Goal: Book appointment/travel/reservation

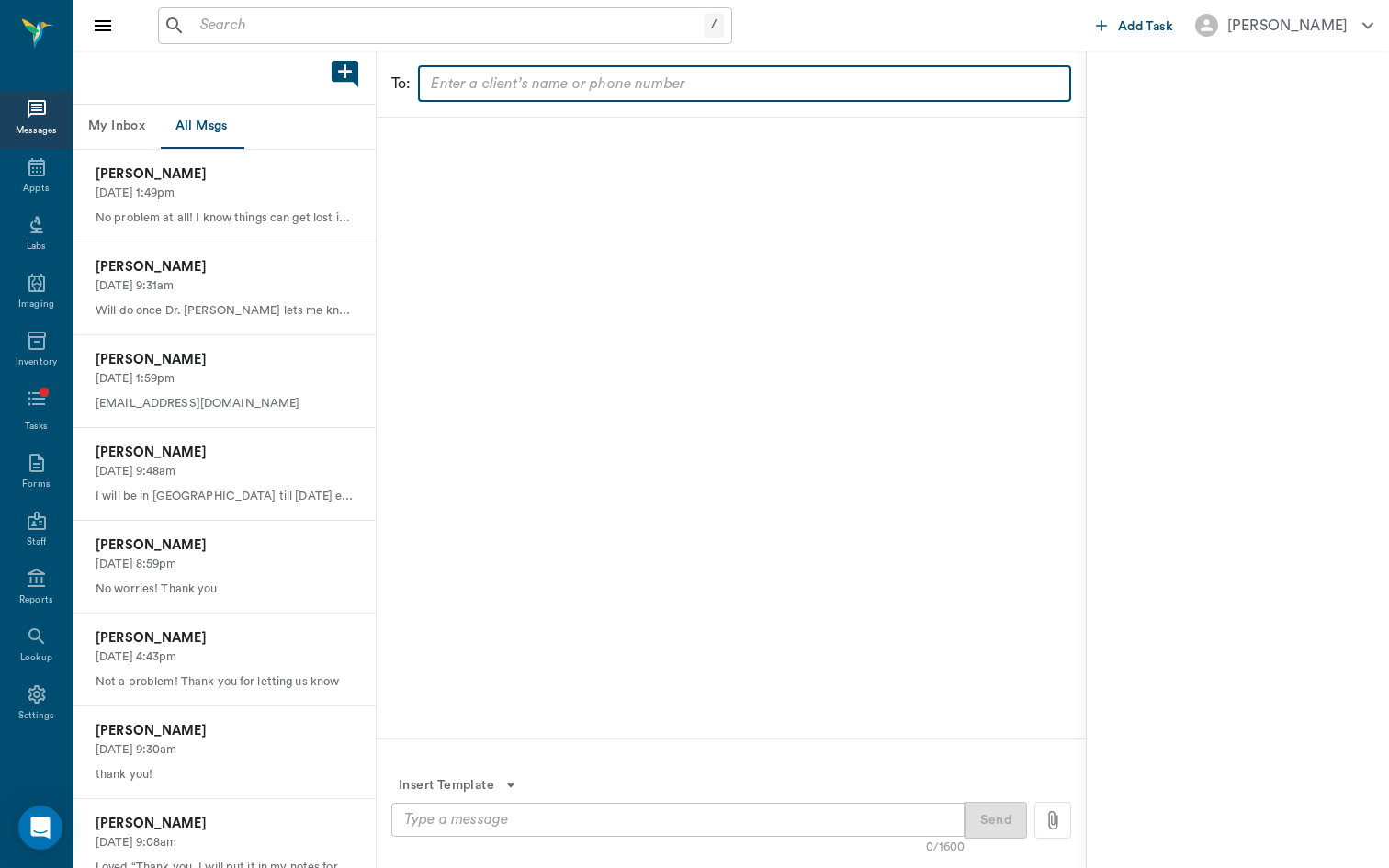
click at [557, 80] on input "text" at bounding box center [742, 84] width 640 height 26
type input "mead"
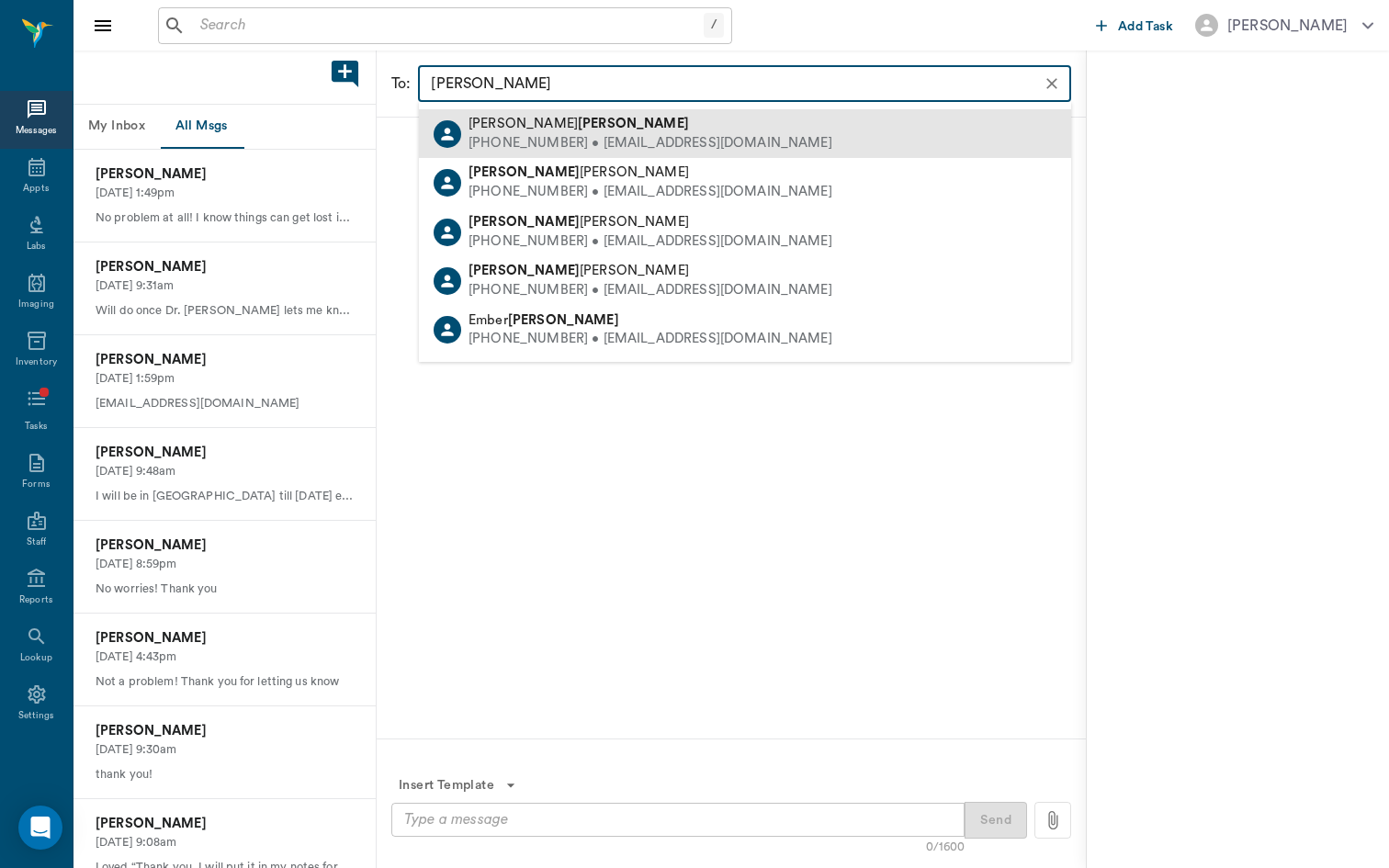
click at [578, 140] on div "(210) 998-9832 • dawnbrowder30@gmail.com" at bounding box center [651, 144] width 364 height 20
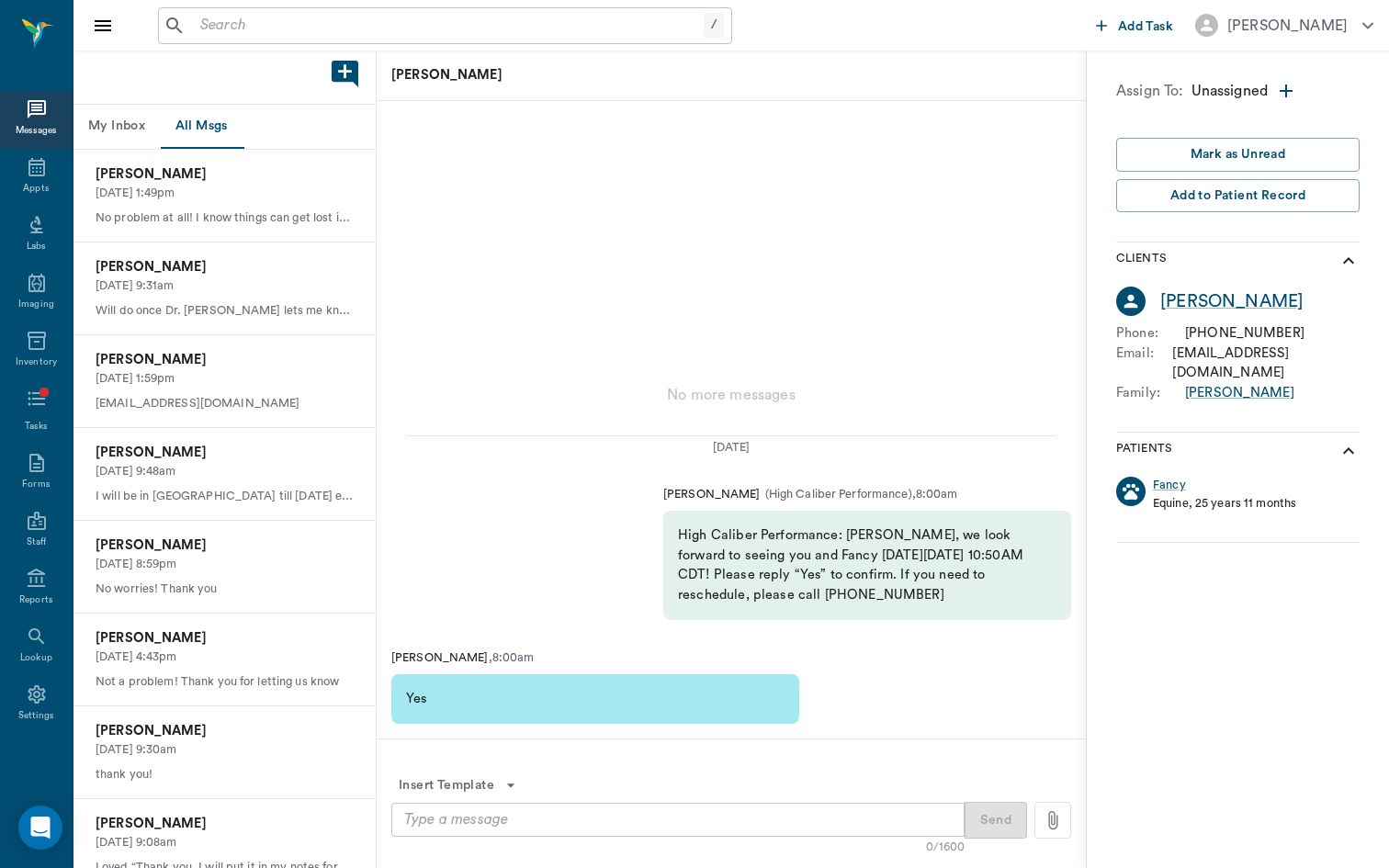
click at [556, 824] on textarea at bounding box center [678, 820] width 548 height 21
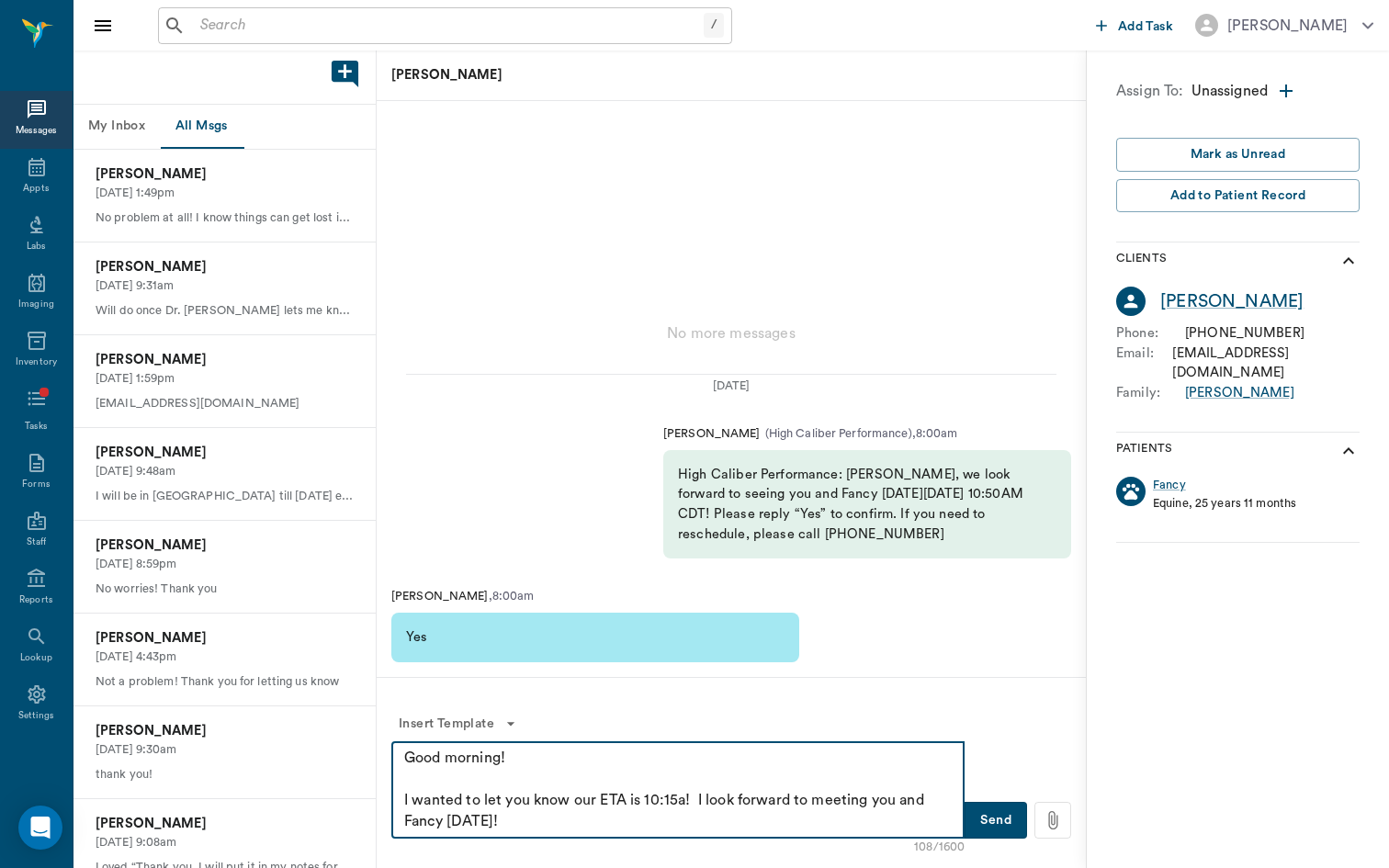
click at [515, 835] on div "Good morning! I wanted to let you know our ETA is 10:15a! I look forward to mee…" at bounding box center [678, 790] width 573 height 98
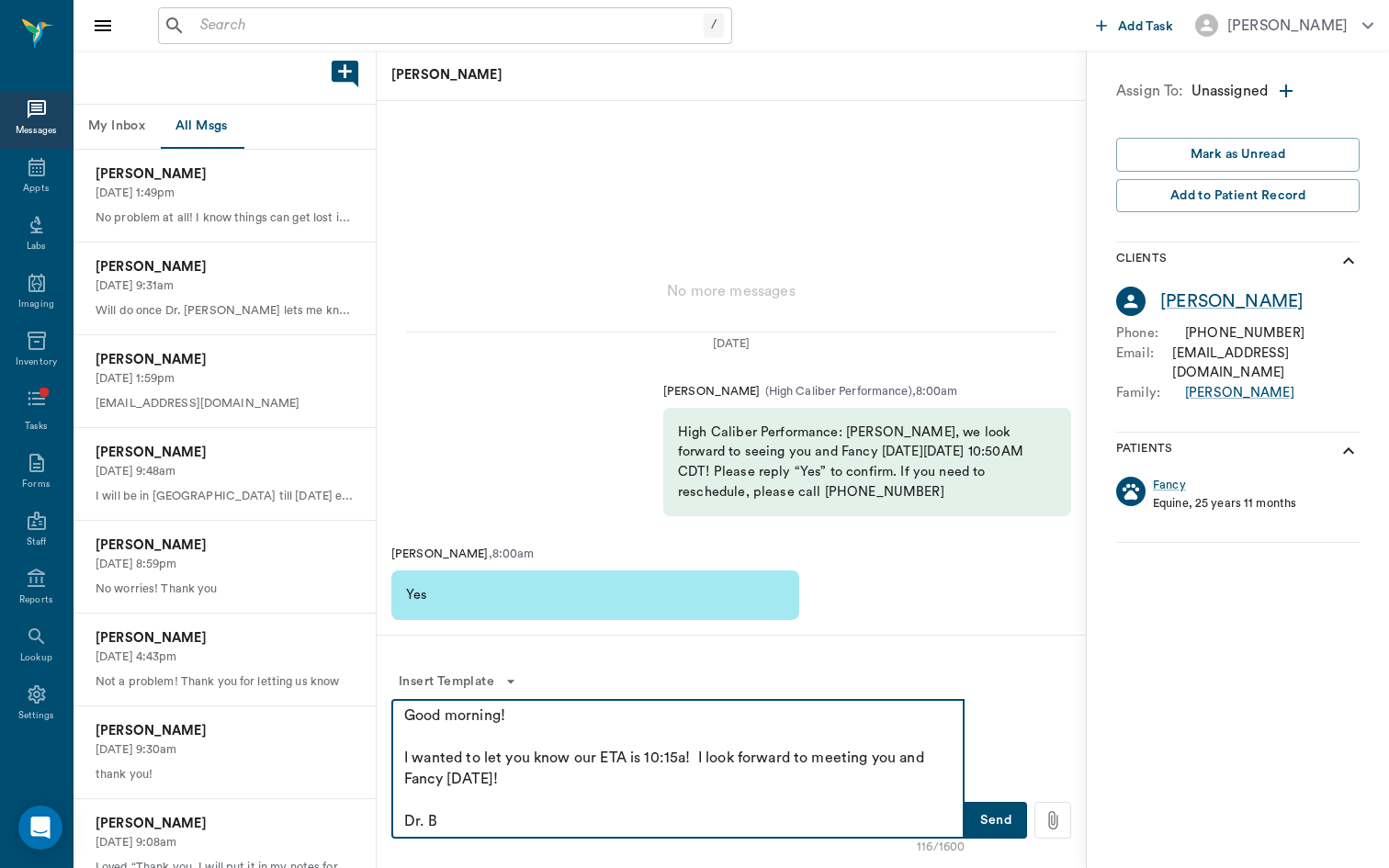
type textarea "Good morning! I wanted to let you know our ETA is 10:15a! I look forward to mee…"
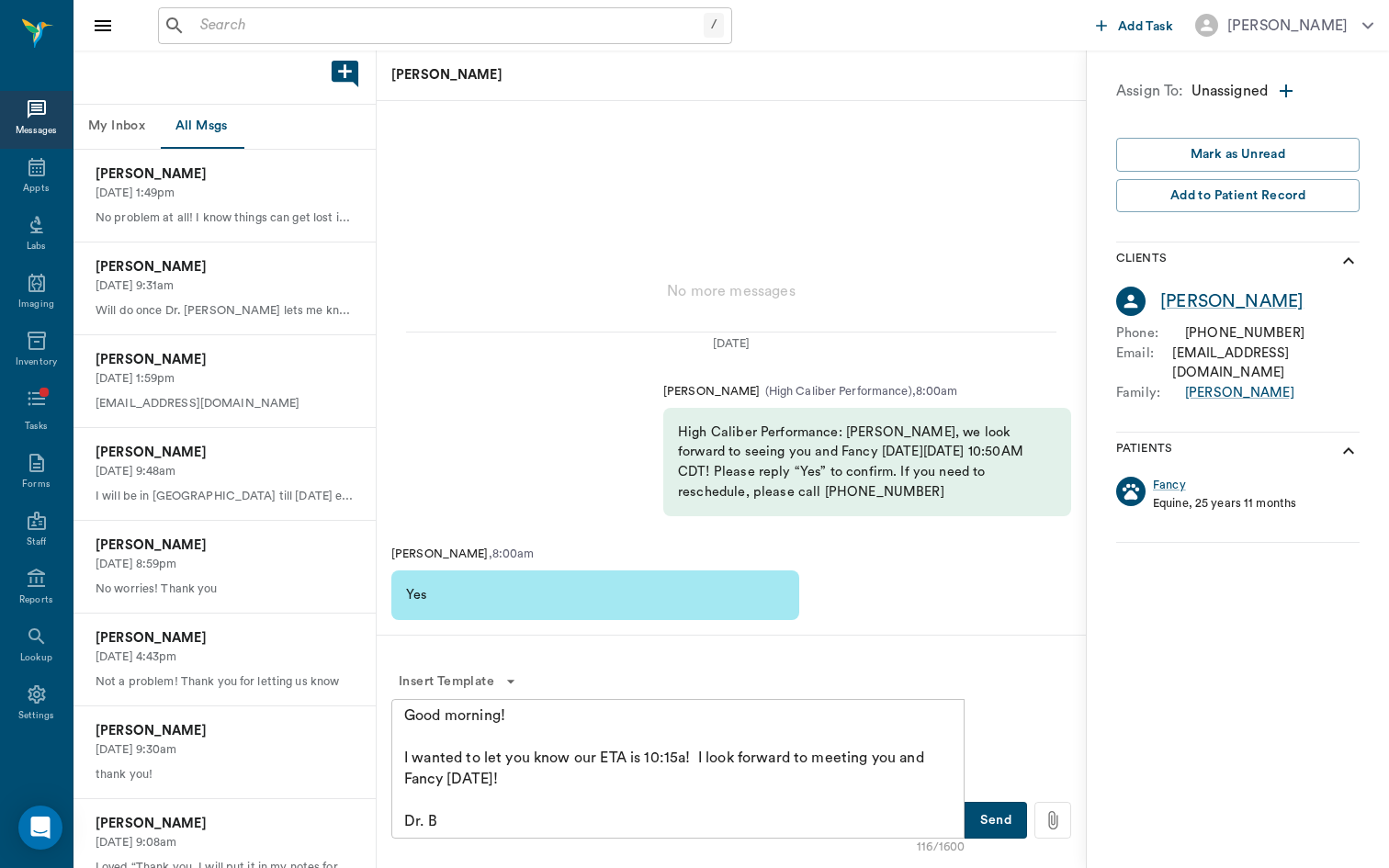
click at [991, 821] on button "Send" at bounding box center [996, 820] width 62 height 37
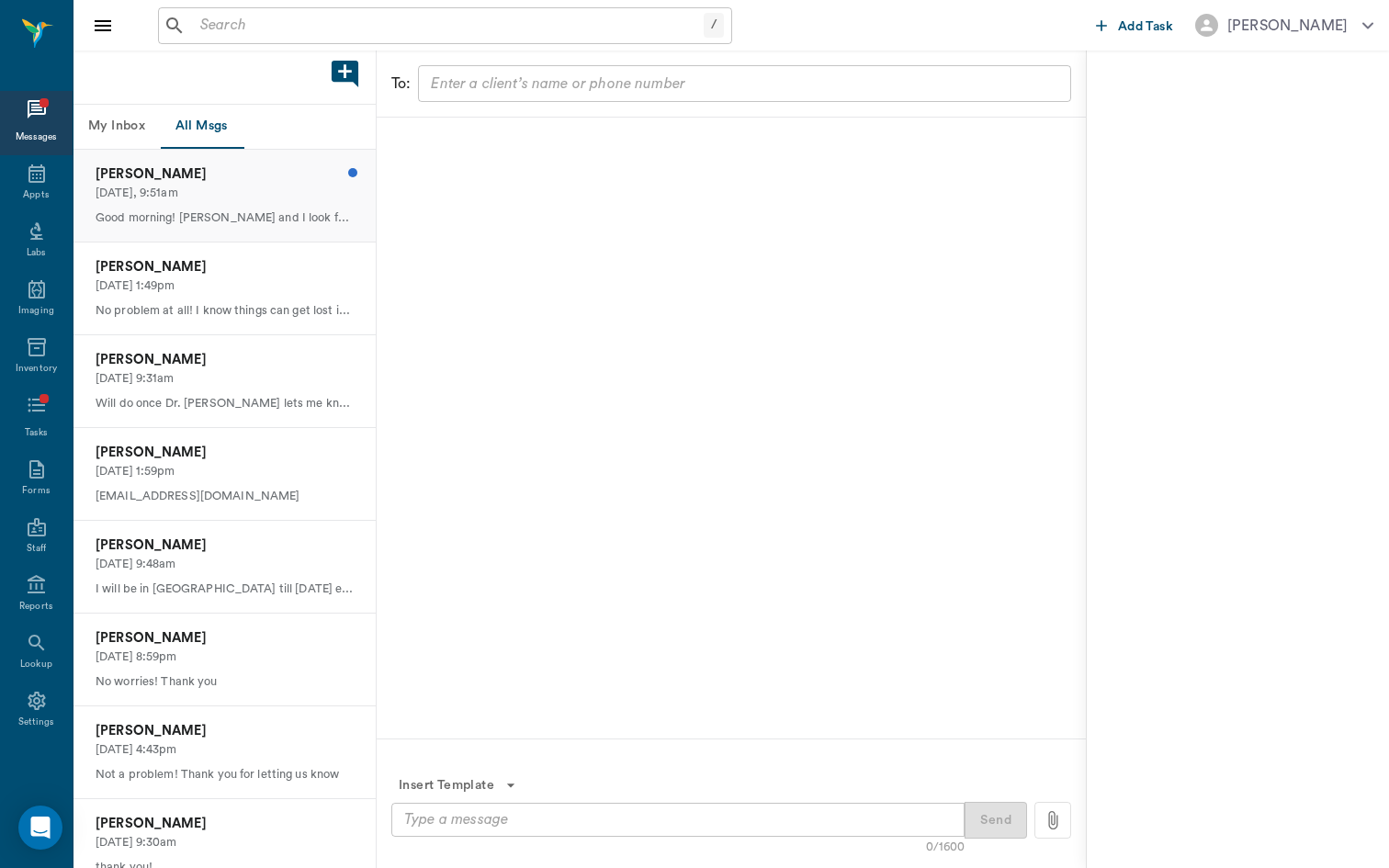
click at [227, 177] on p "[PERSON_NAME]" at bounding box center [224, 174] width 258 height 20
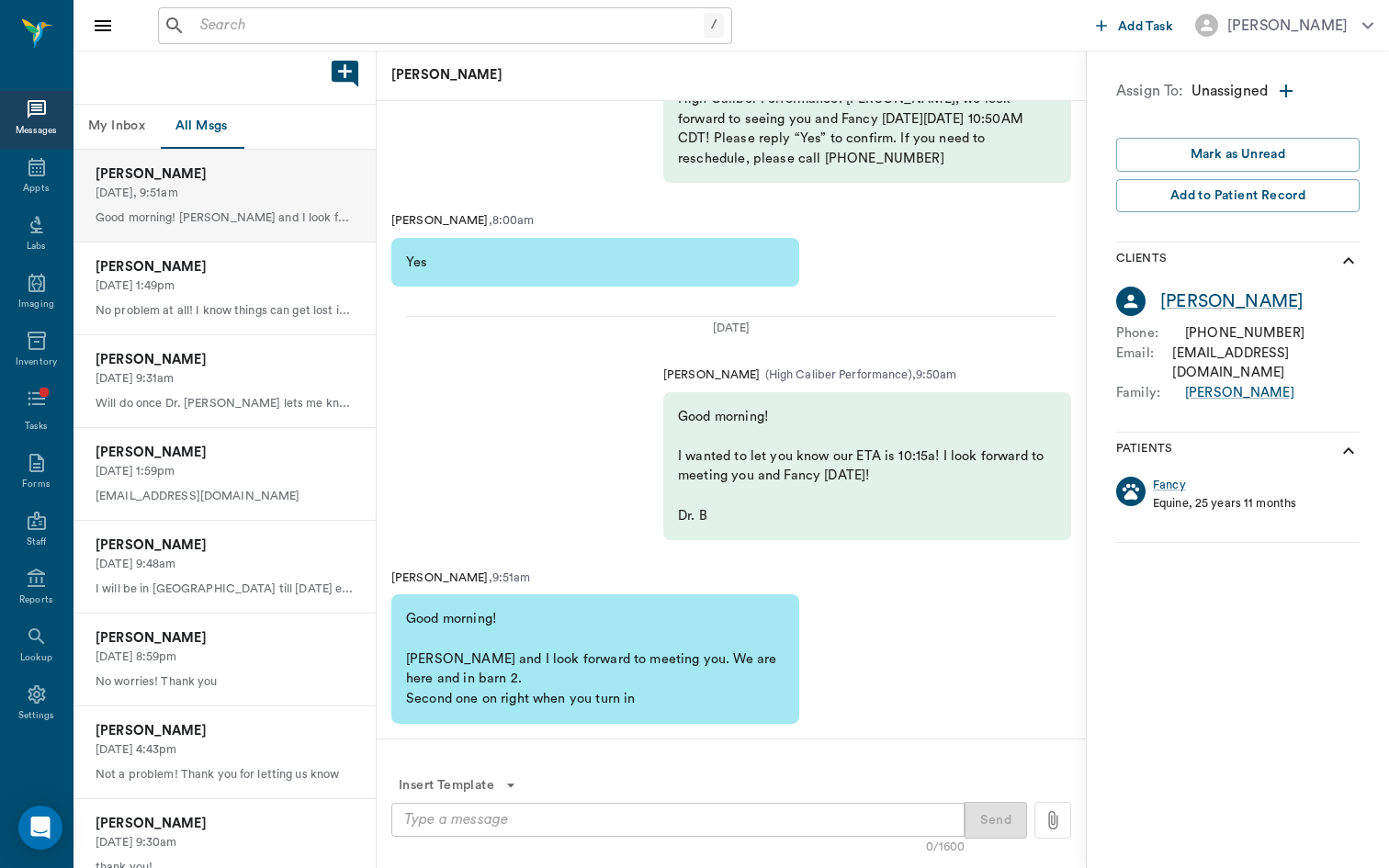
click at [662, 831] on div "x ​" at bounding box center [678, 820] width 573 height 34
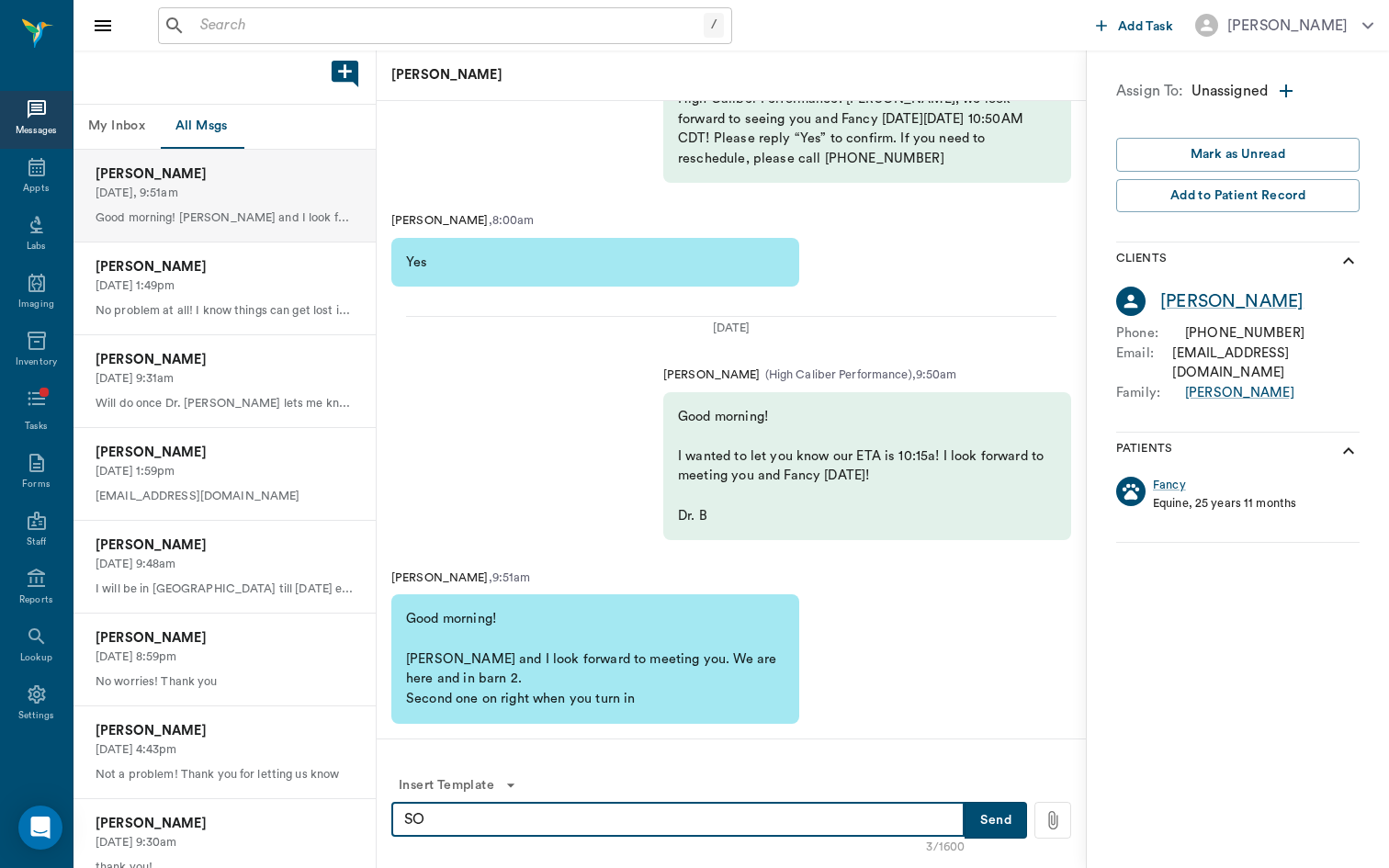
type textarea "S"
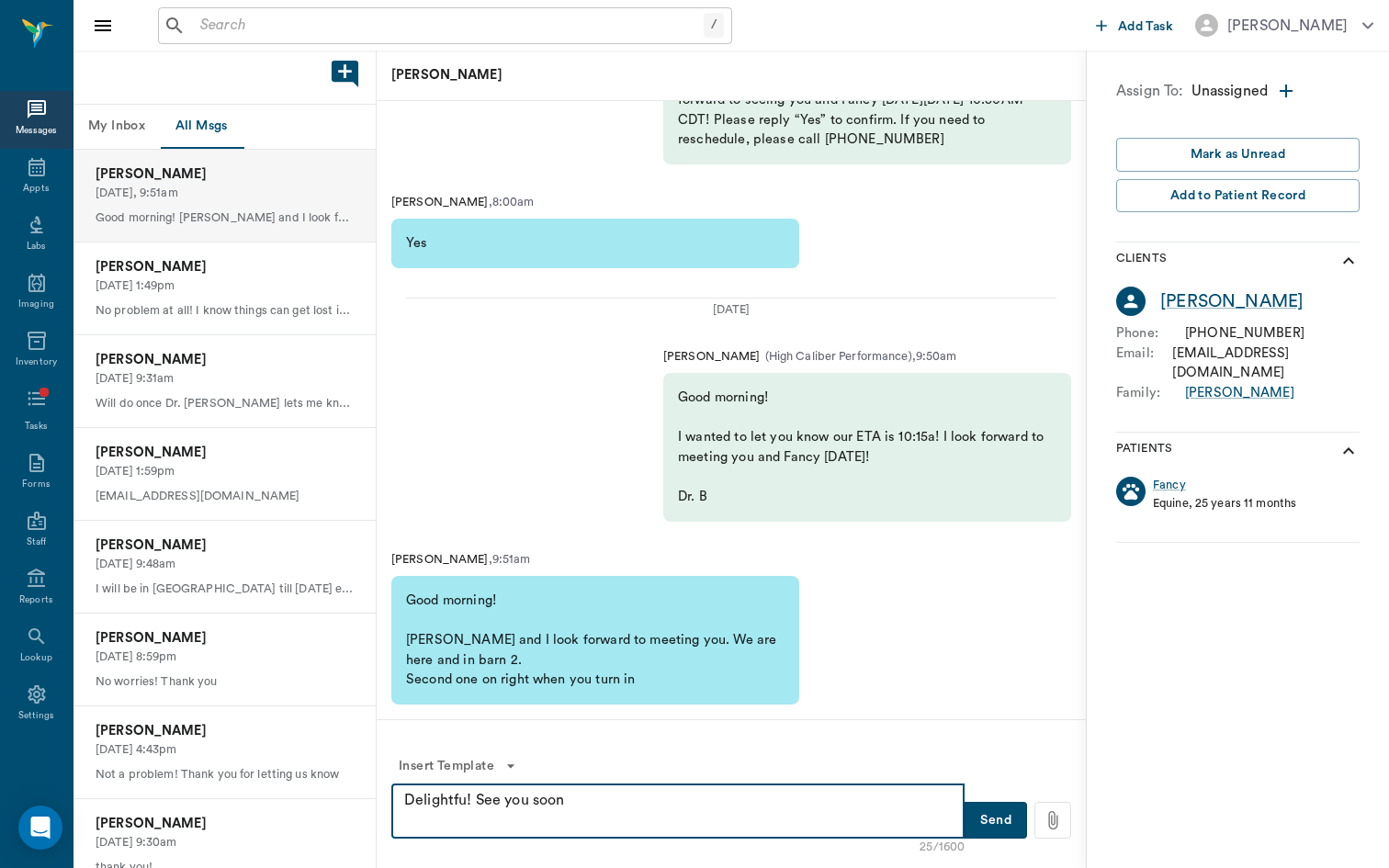
type textarea "Delightfu! See you soon"
click at [1002, 814] on button "Send" at bounding box center [996, 820] width 62 height 37
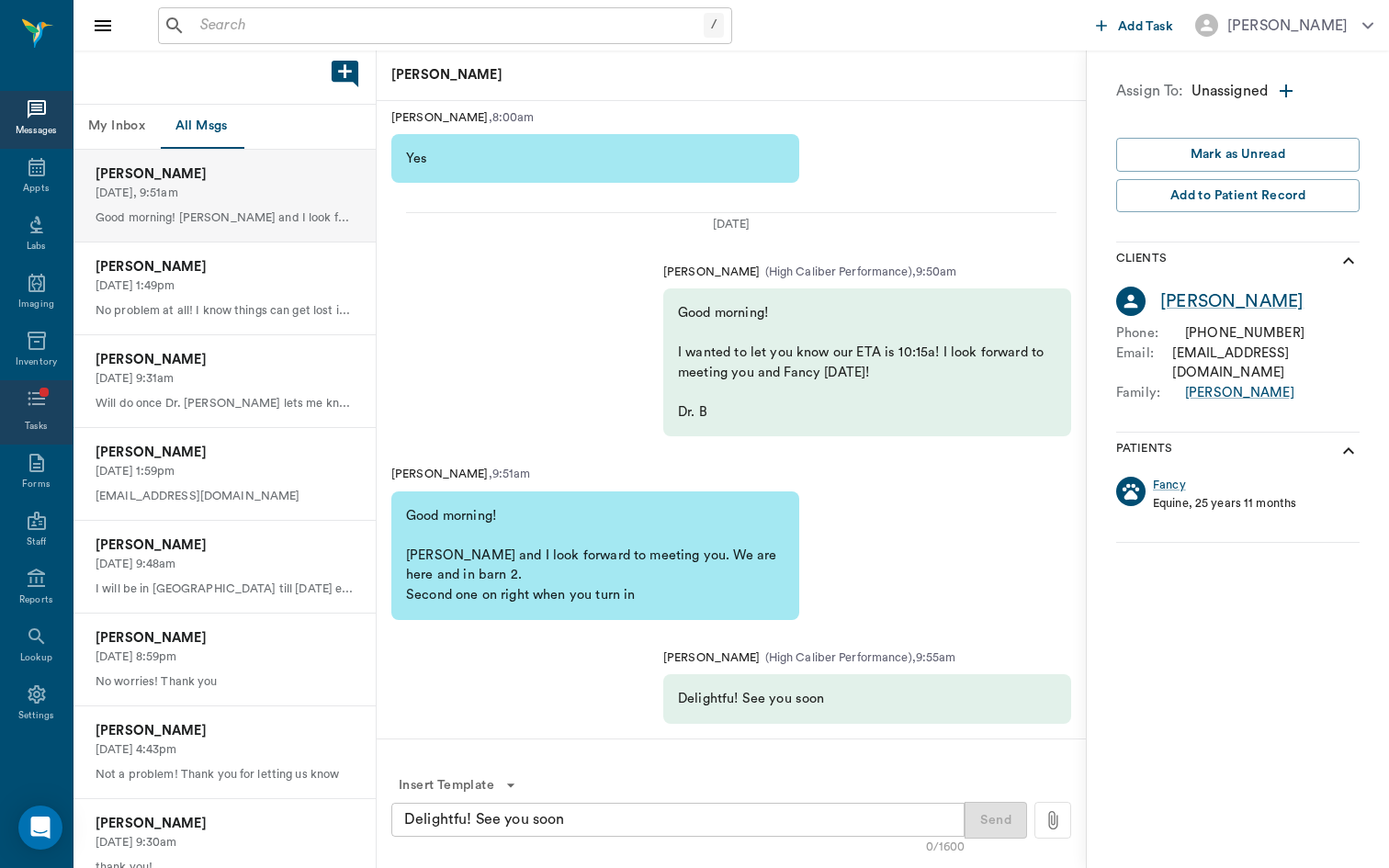
click at [46, 416] on div "Tasks" at bounding box center [36, 412] width 72 height 64
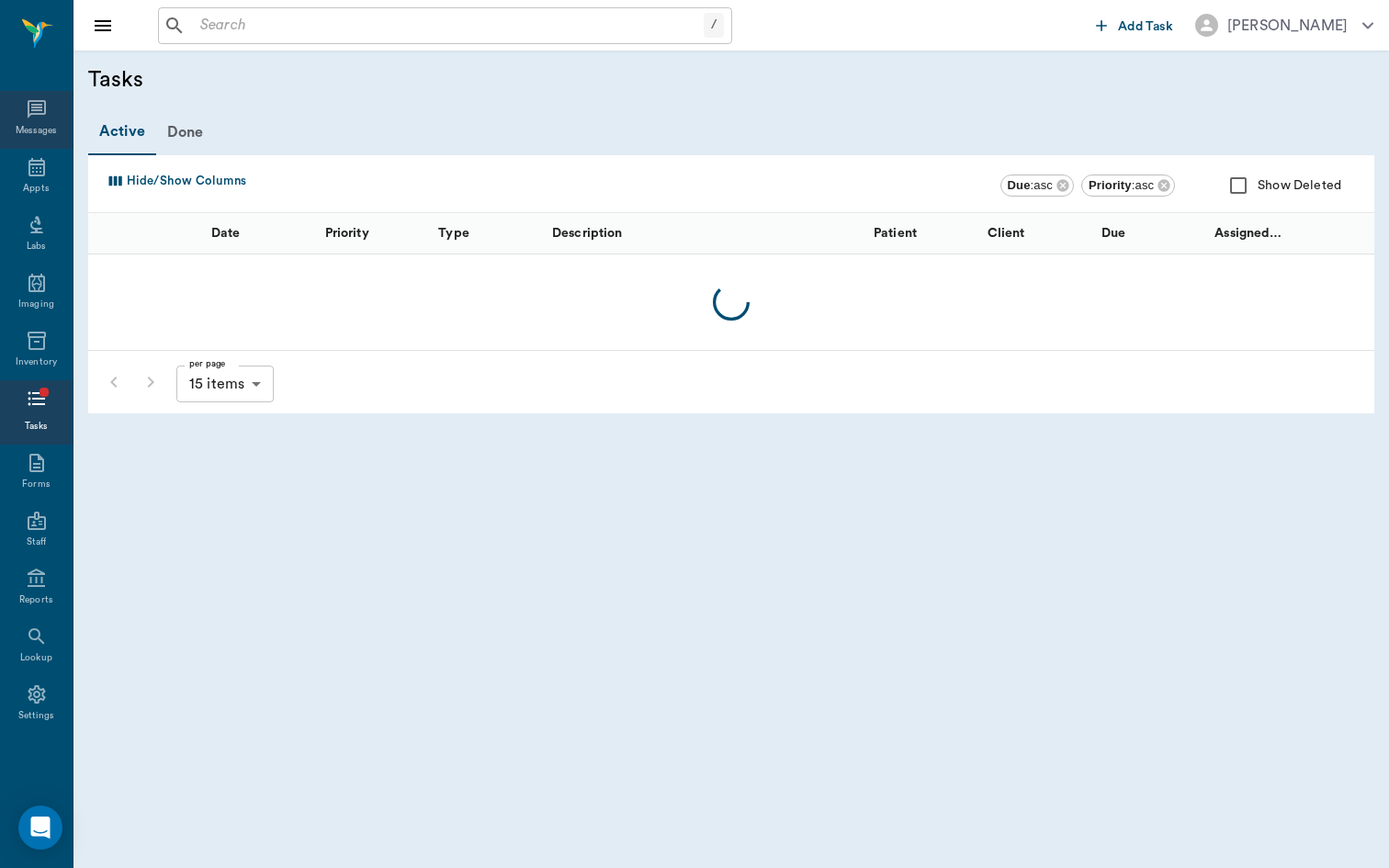
click at [41, 106] on icon at bounding box center [37, 109] width 19 height 19
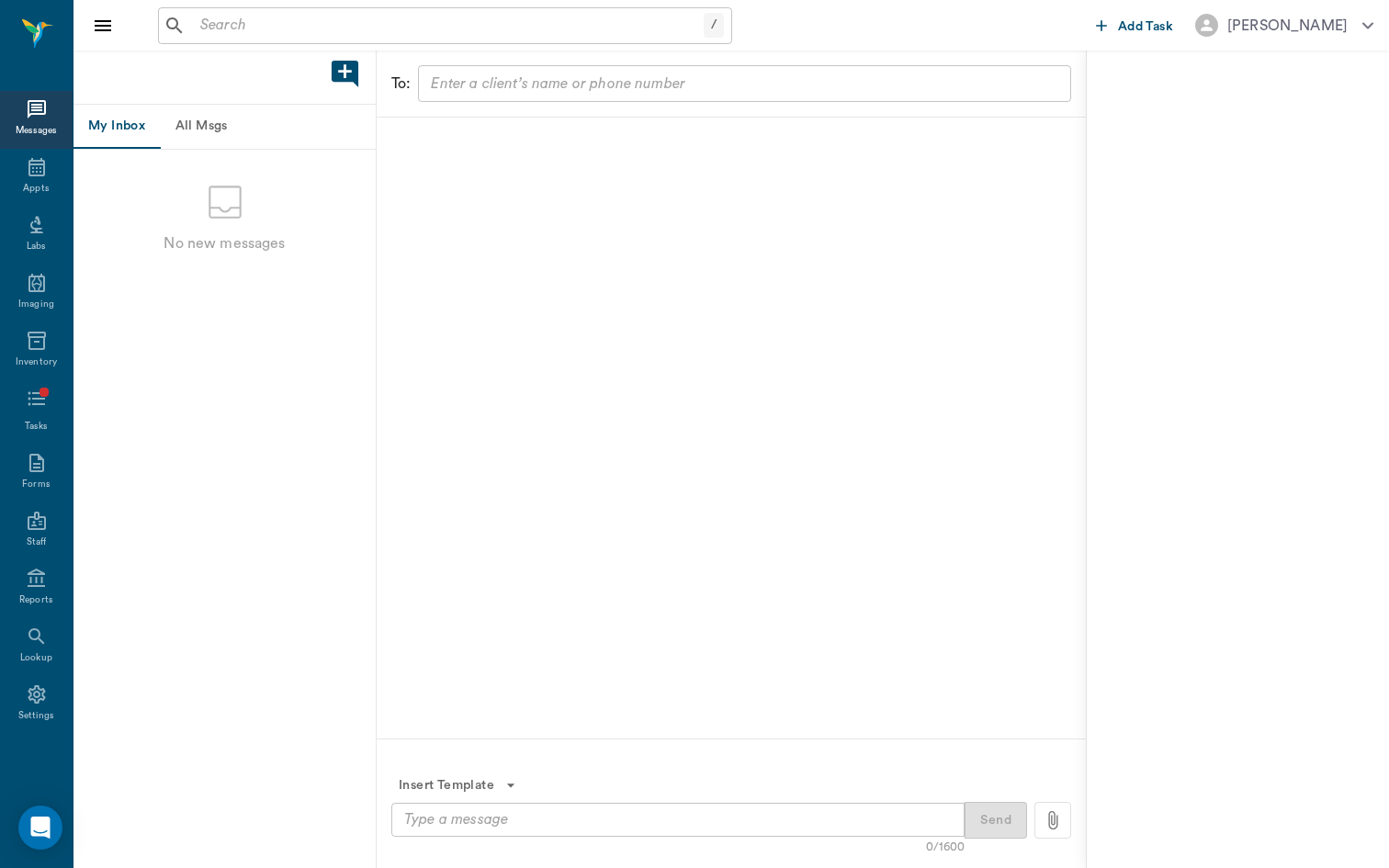
click at [540, 104] on div "To: ​" at bounding box center [731, 83] width 709 height 66
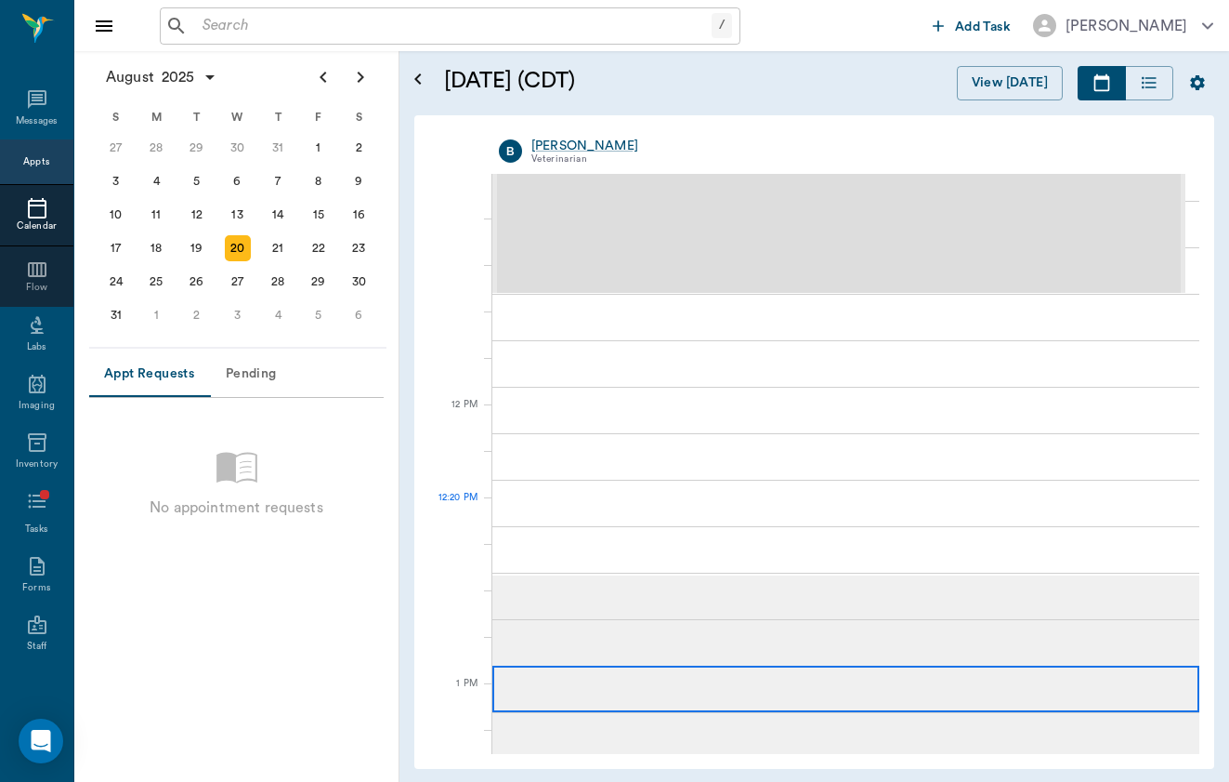
scroll to position [723, 0]
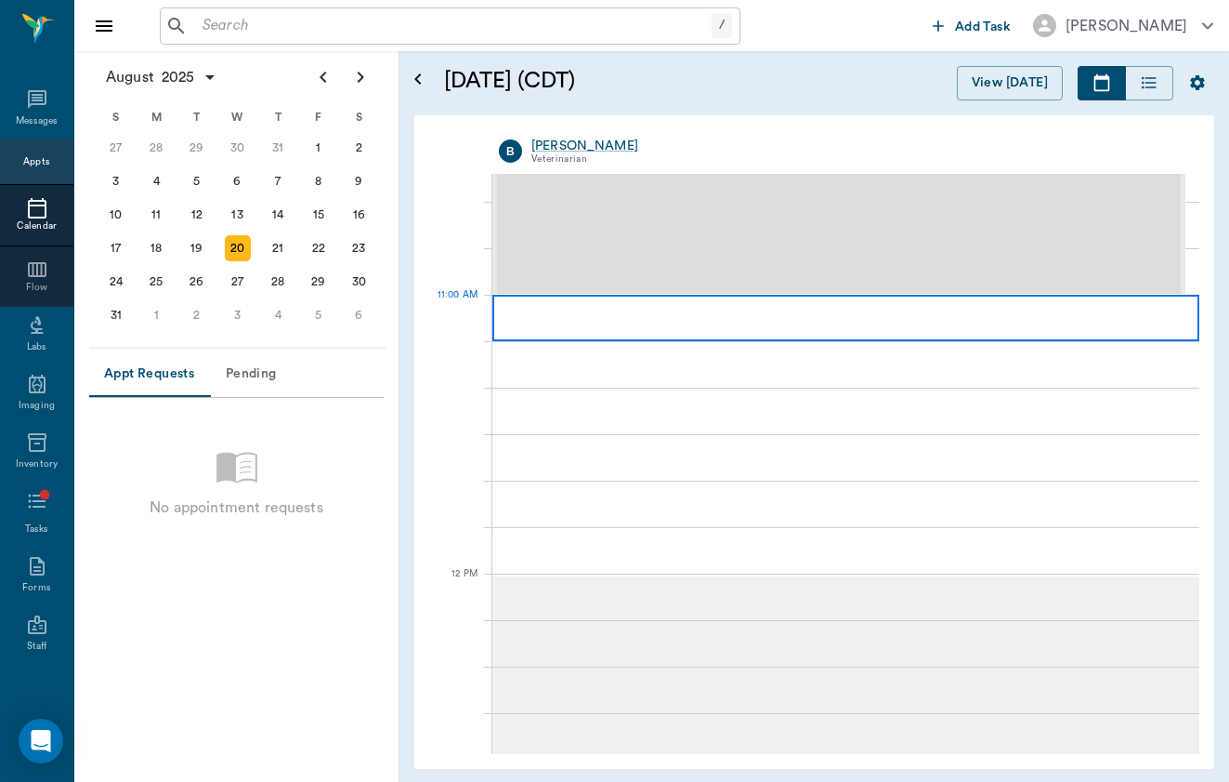
click at [762, 317] on div at bounding box center [846, 318] width 707 height 46
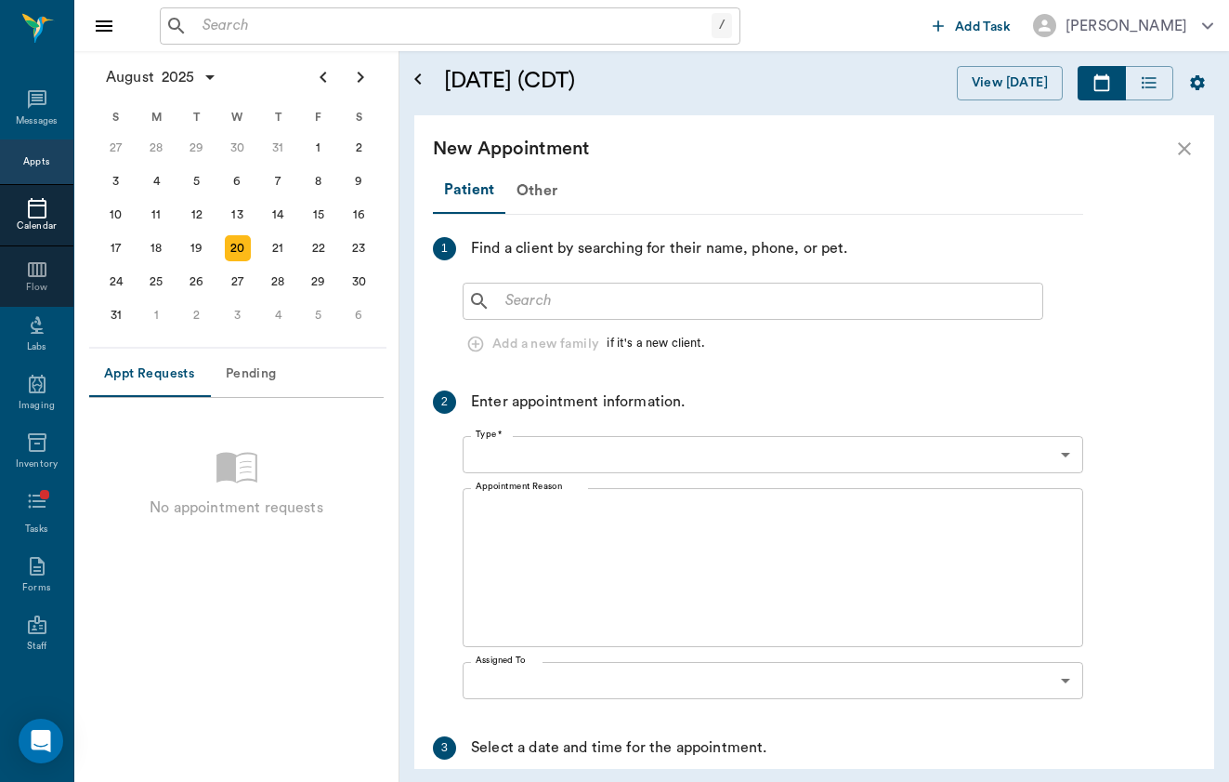
type input "08/20/2025"
type input "11:00 AM"
type input "11:45 AM"
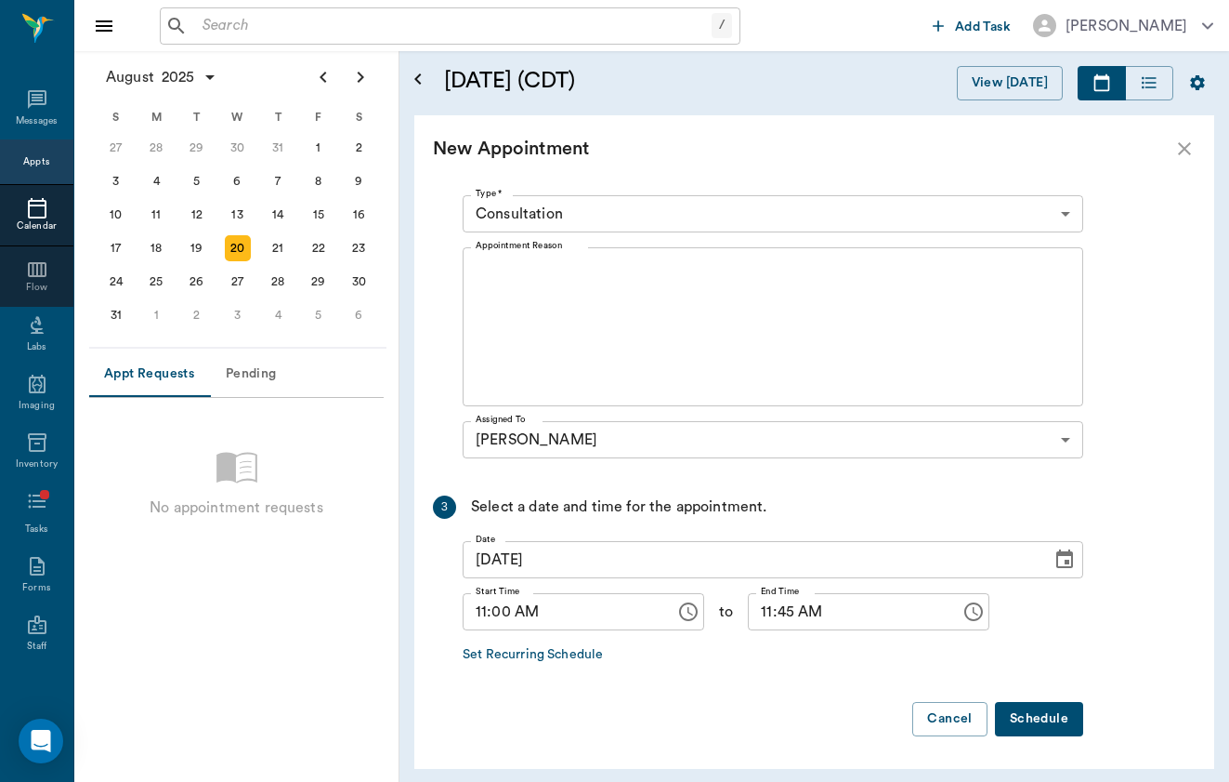
click at [479, 610] on input "11:00 AM" at bounding box center [563, 611] width 200 height 37
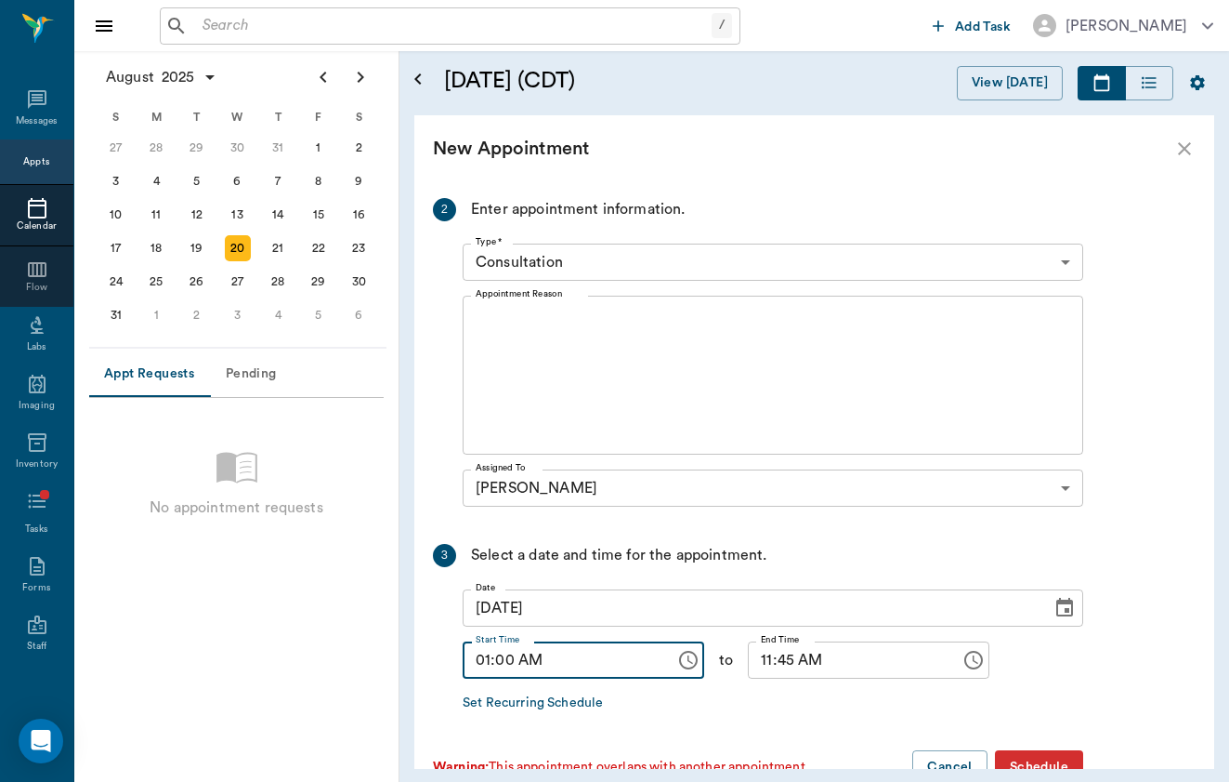
type input "10:00 AM"
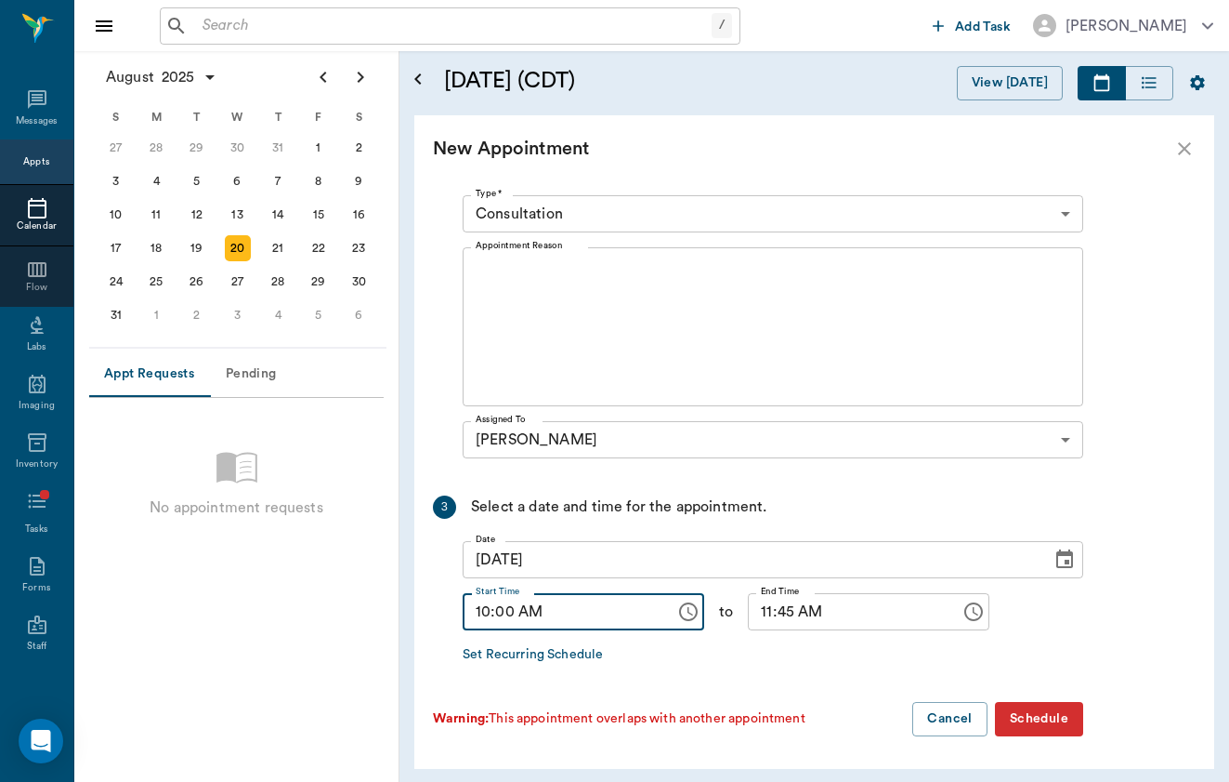
scroll to position [0, 0]
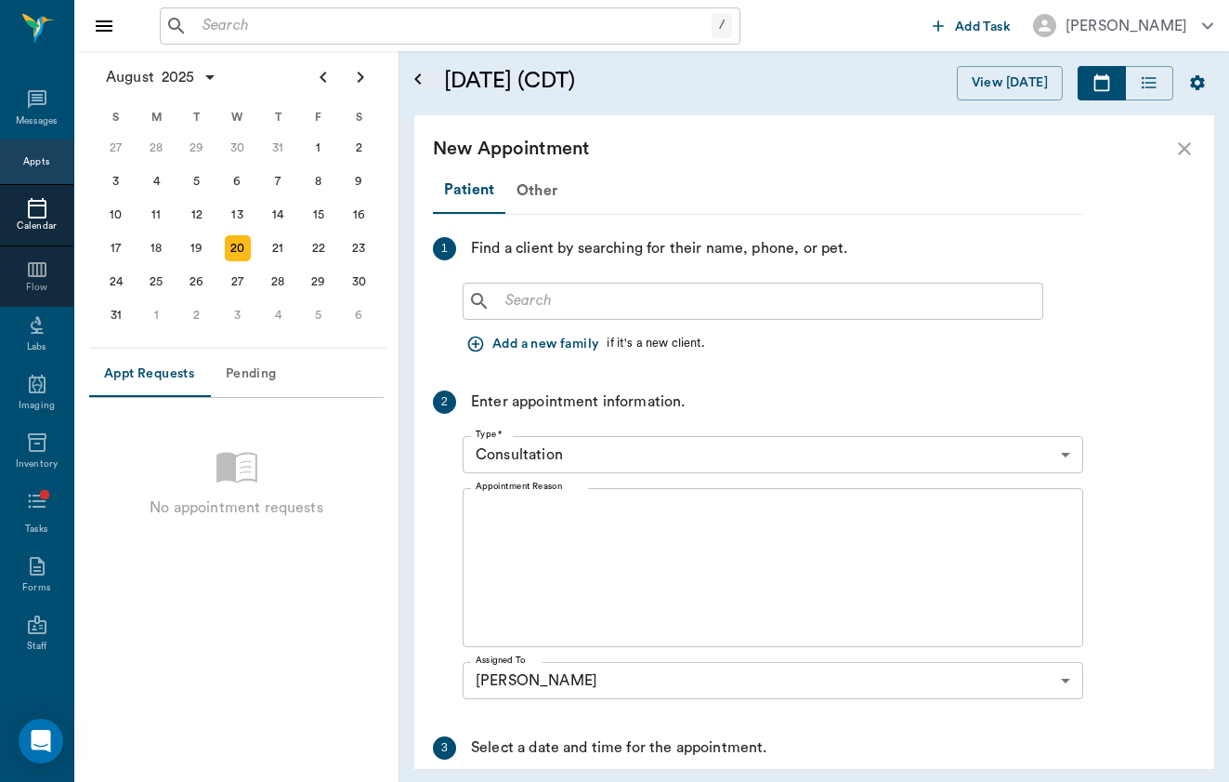
click at [584, 301] on input "text" at bounding box center [766, 301] width 537 height 26
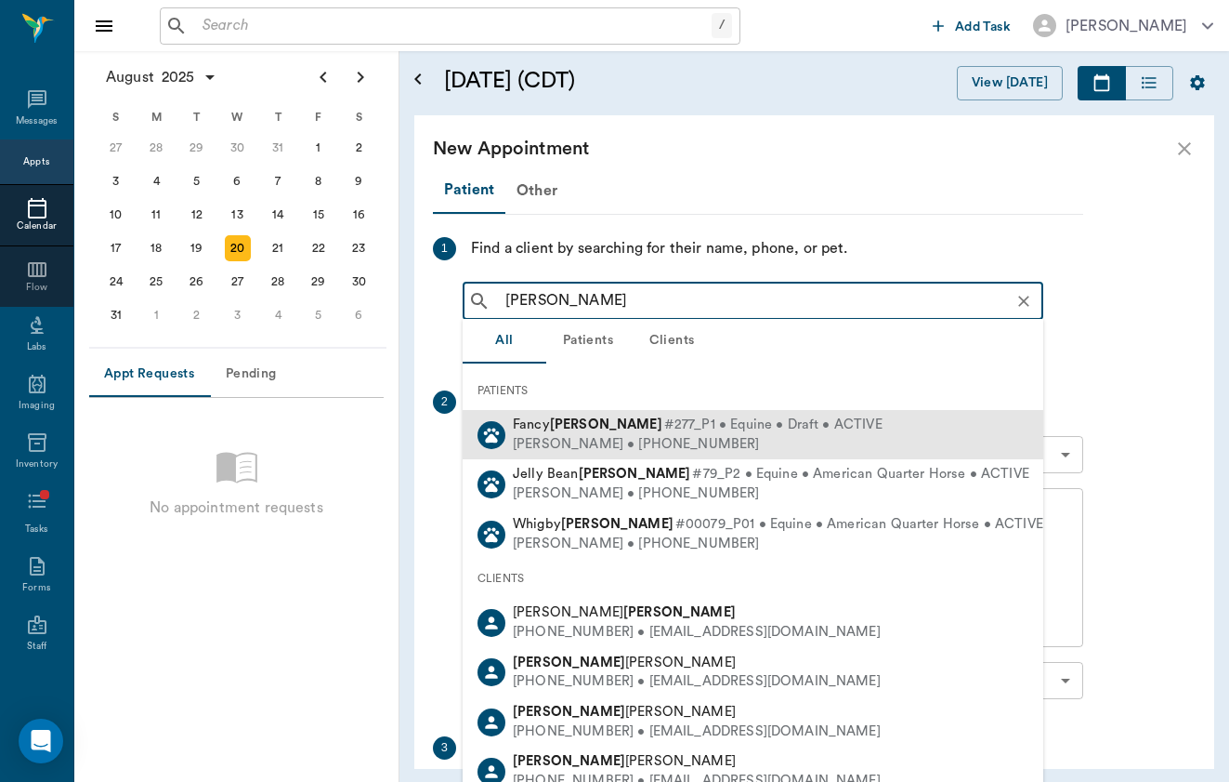
click at [621, 435] on div "Dawn Mead • (210) 998-9832" at bounding box center [698, 445] width 370 height 20
type input "mead"
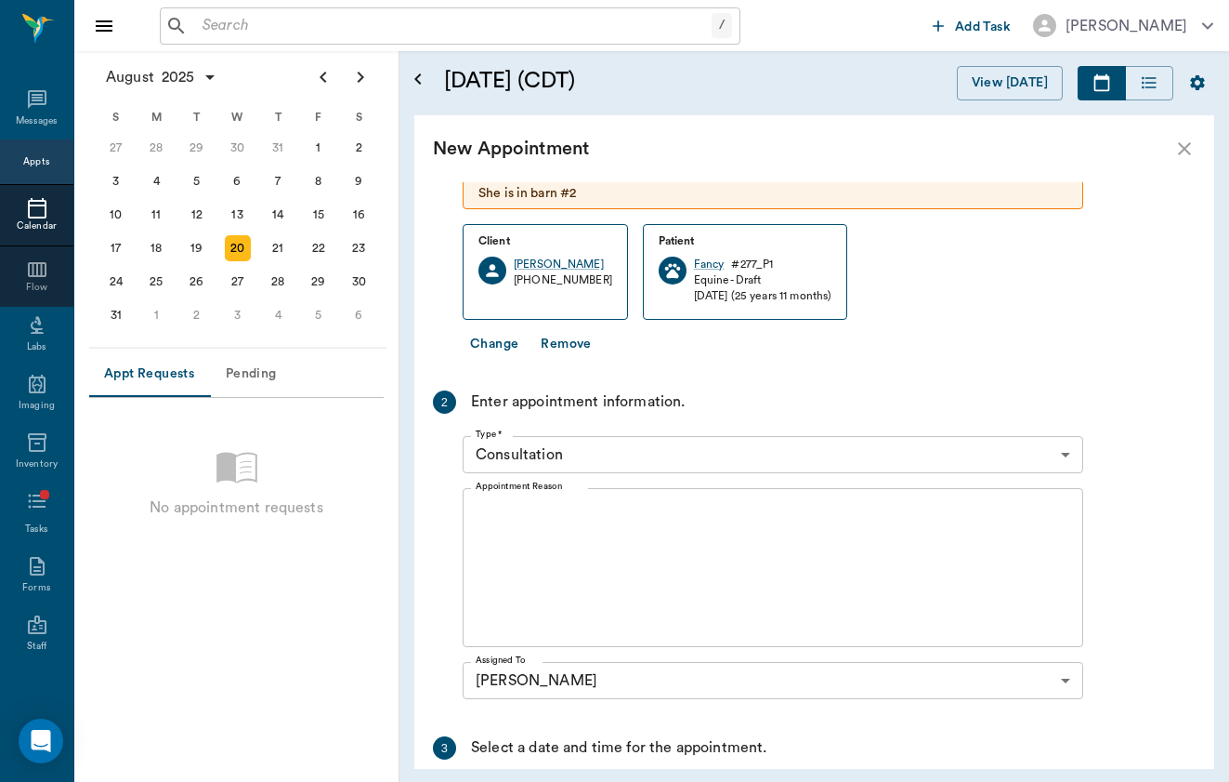
scroll to position [238, 0]
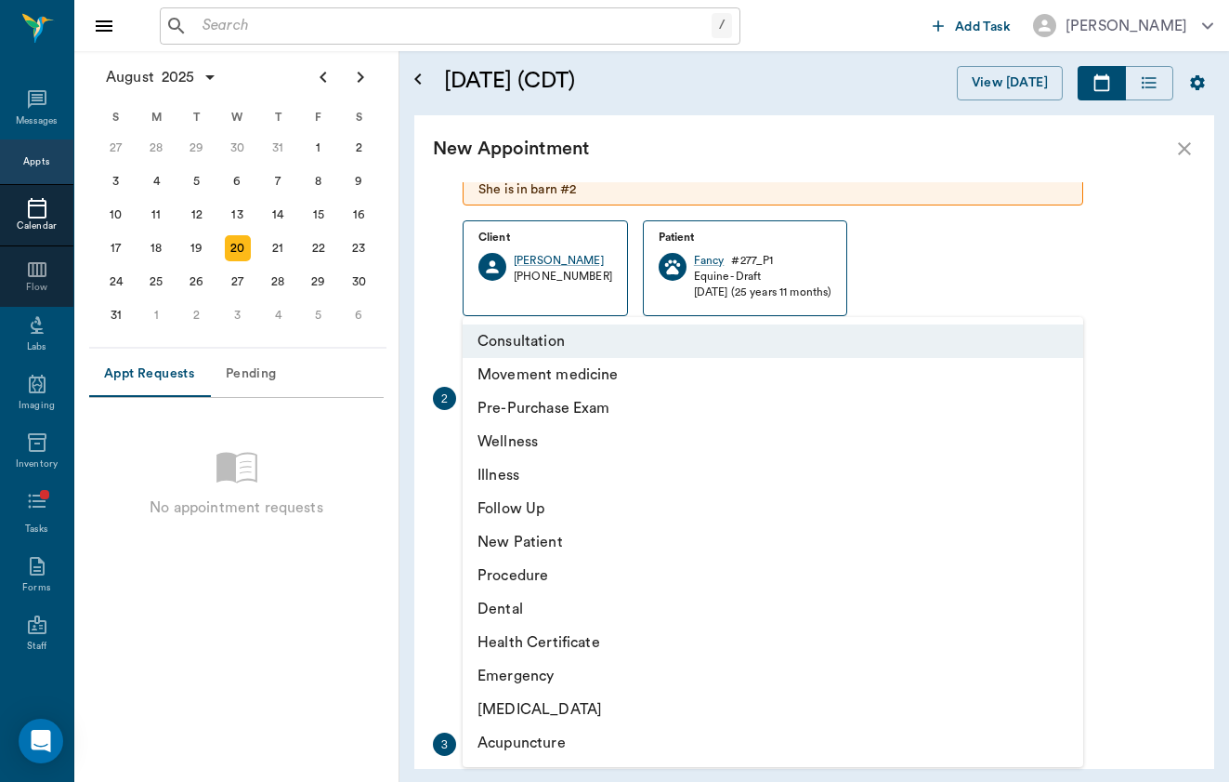
click at [632, 435] on body "/ ​ Add Task Brittany Newsham Nectar Messages Appts Calendar Flow Labs Imaging …" at bounding box center [614, 391] width 1229 height 782
click at [659, 382] on li "Movement medicine" at bounding box center [773, 374] width 621 height 33
type input "6656c4aef87a612ea34fb244"
type input "11:00 AM"
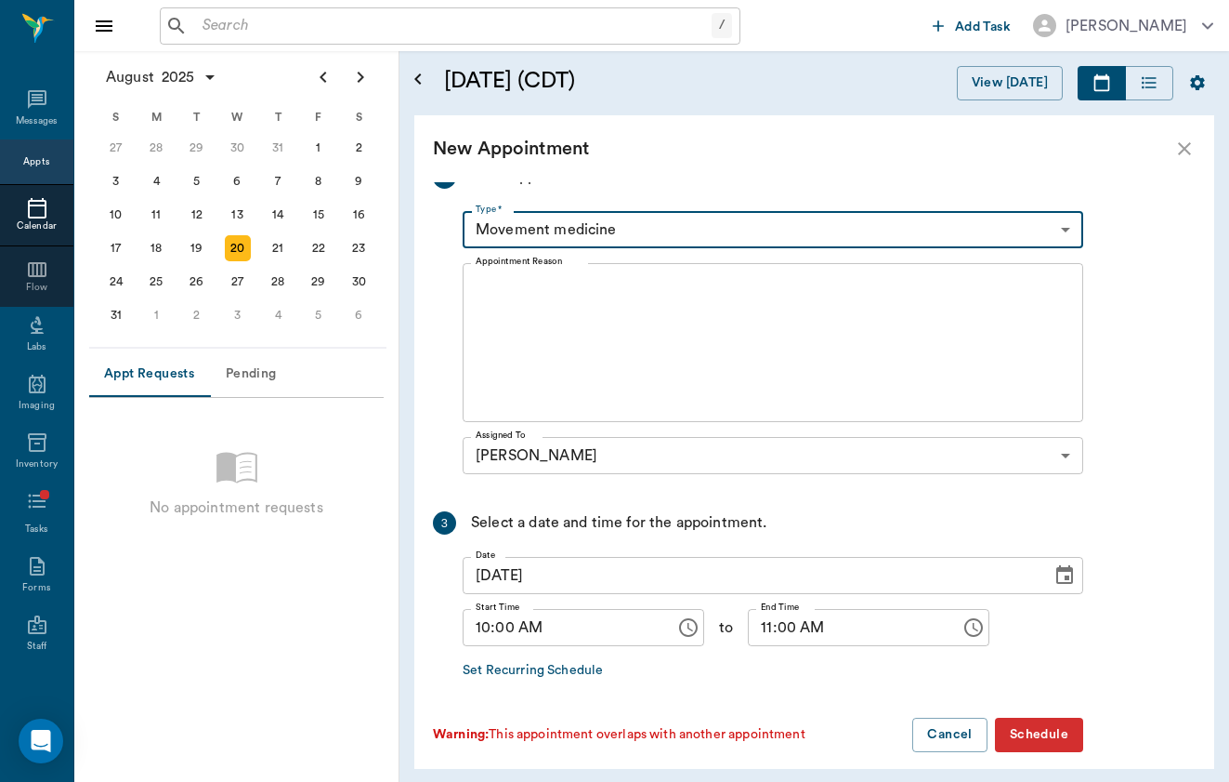
scroll to position [458, 0]
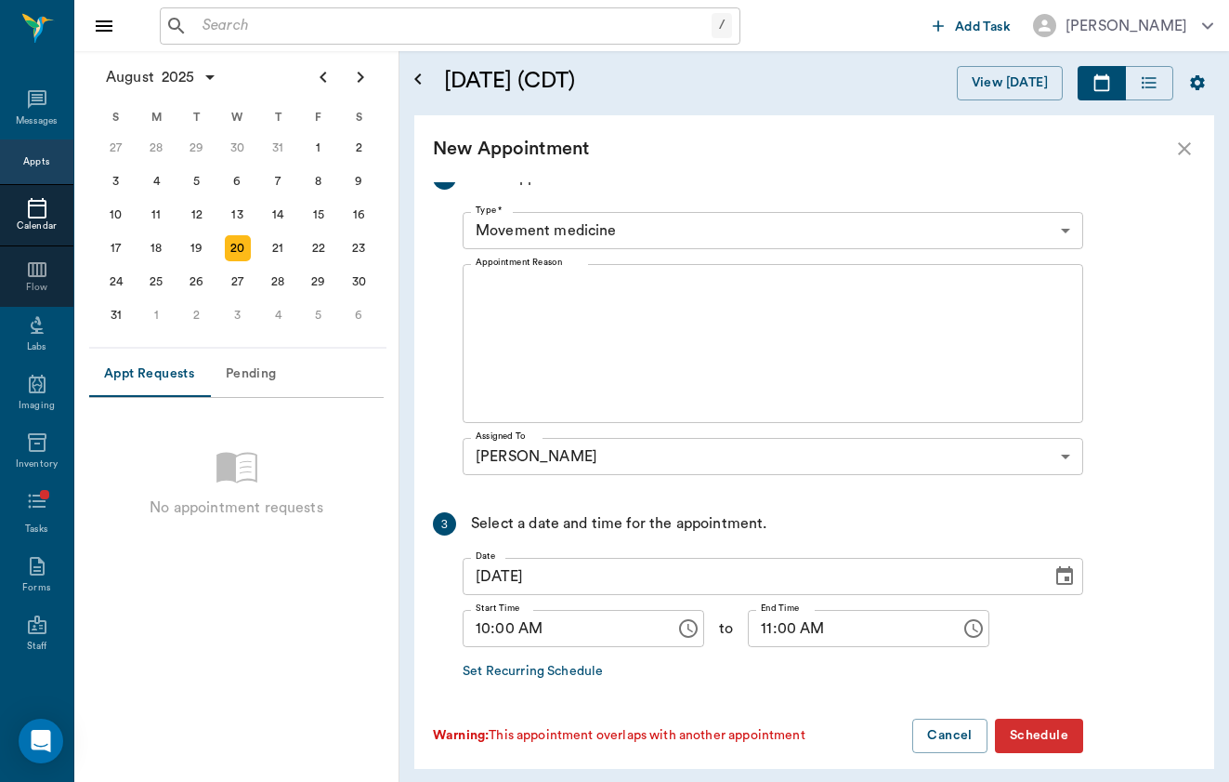
click at [1041, 726] on button "Schedule" at bounding box center [1039, 735] width 88 height 34
